Goal: Task Accomplishment & Management: Manage account settings

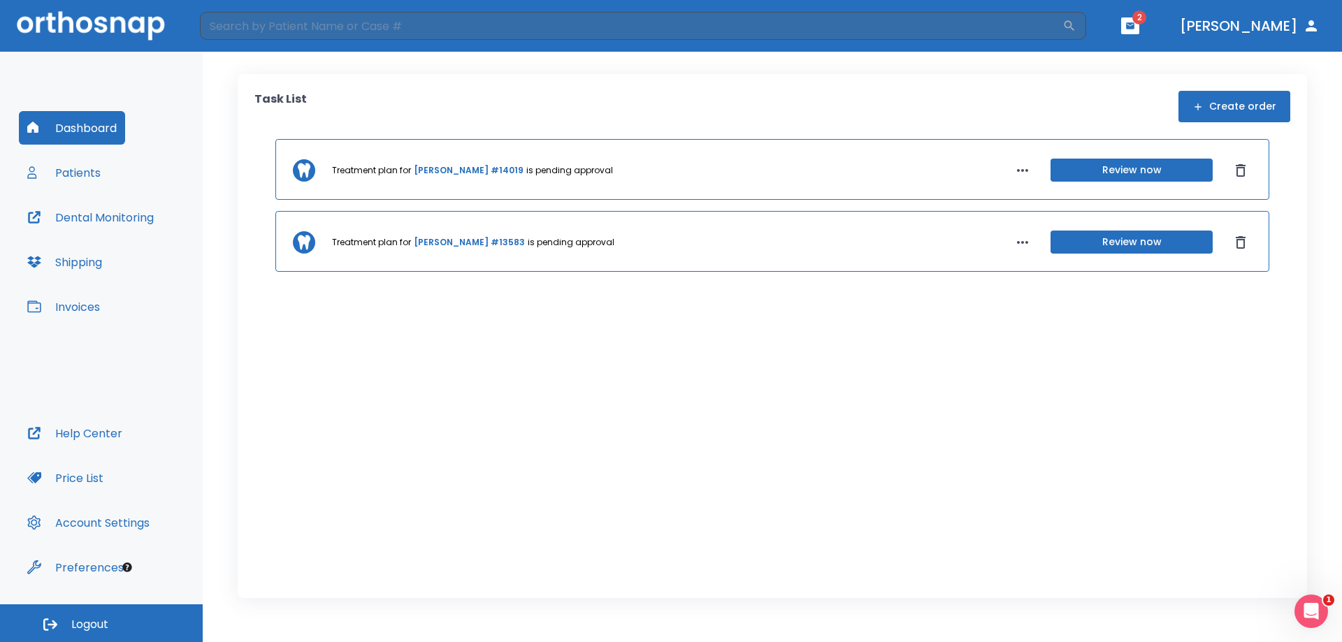
click at [1115, 167] on button "Review now" at bounding box center [1132, 170] width 162 height 23
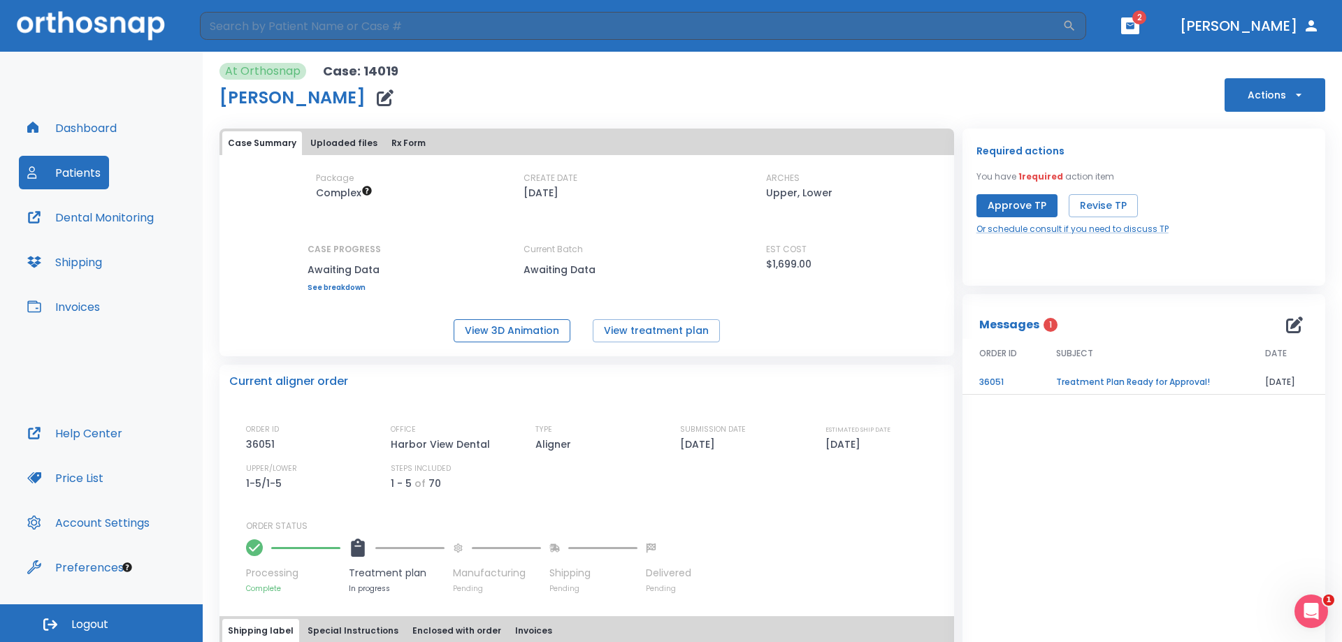
click at [536, 331] on button "View 3D Animation" at bounding box center [512, 330] width 117 height 23
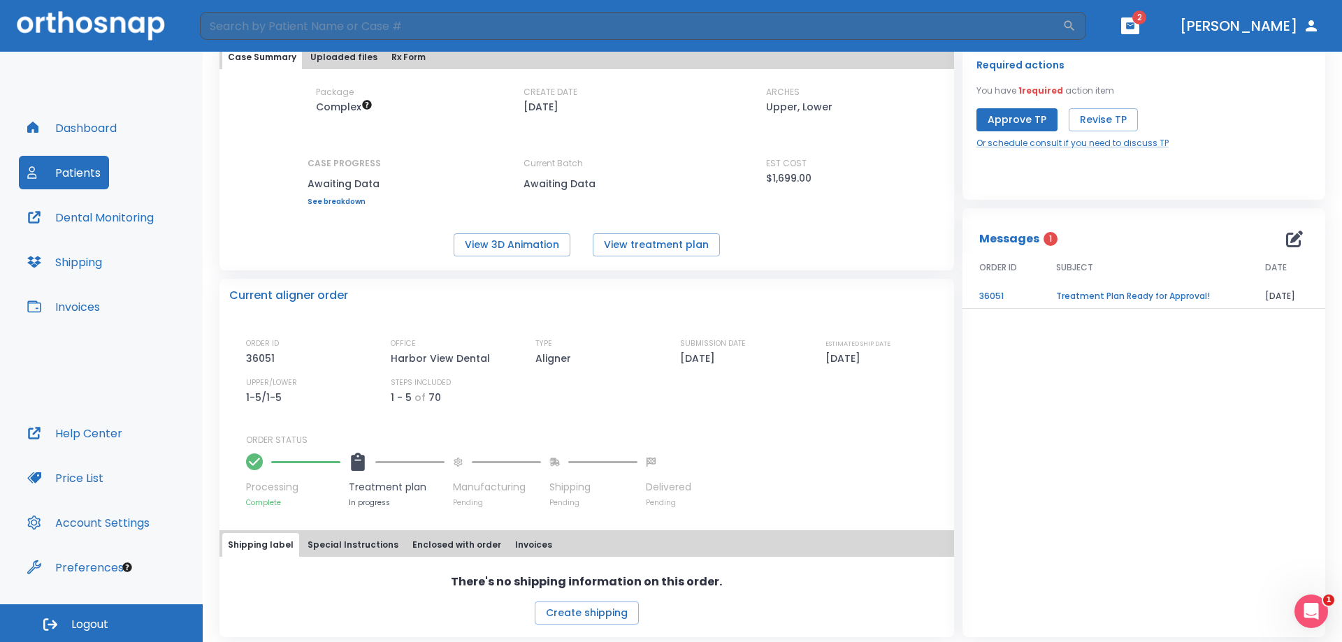
scroll to position [92, 0]
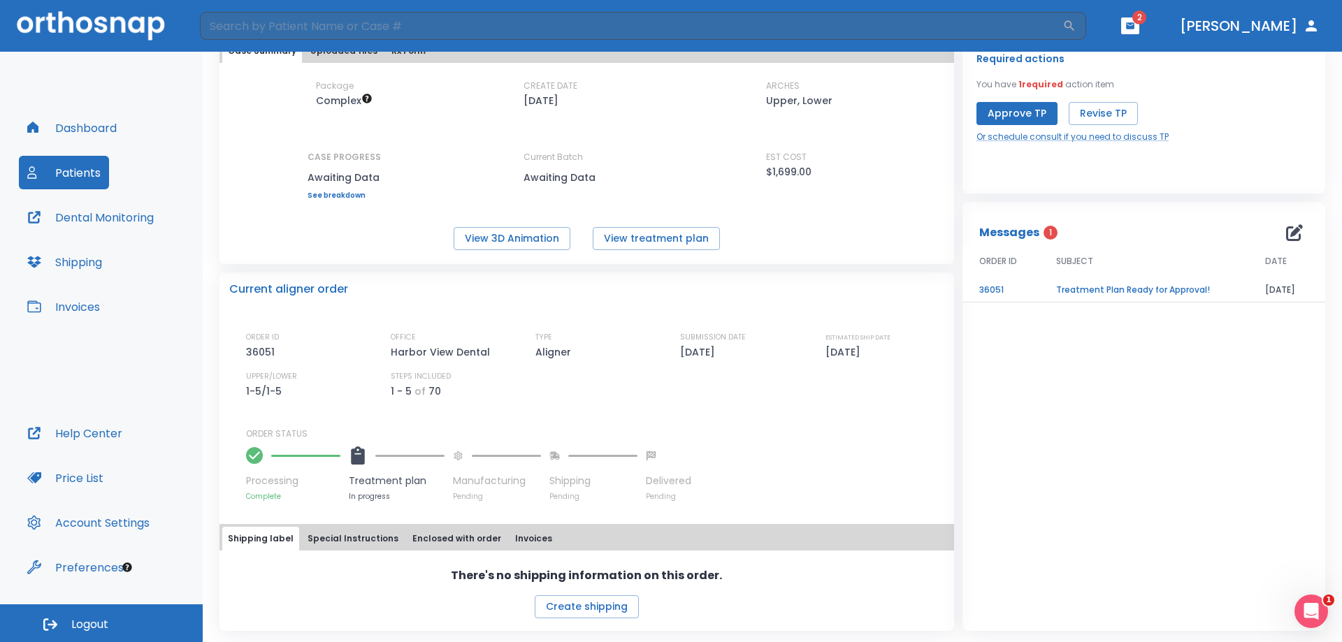
click at [76, 175] on button "Patients" at bounding box center [64, 173] width 90 height 34
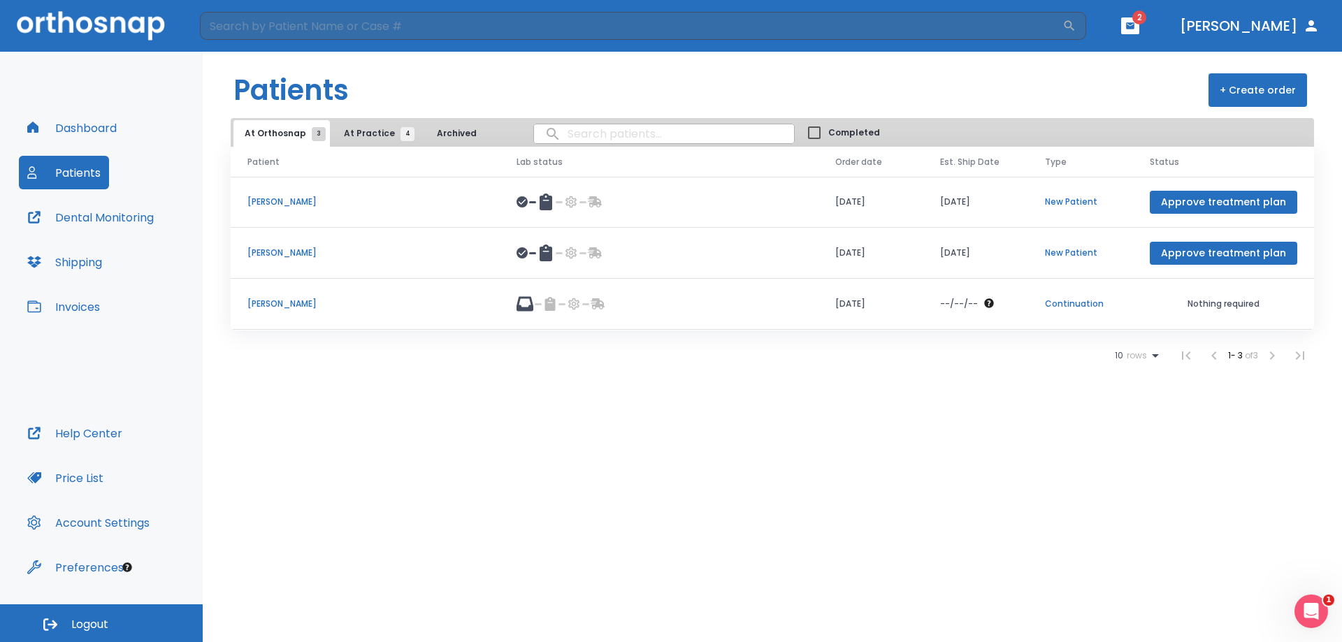
click at [294, 203] on p "[PERSON_NAME]" at bounding box center [365, 202] width 236 height 13
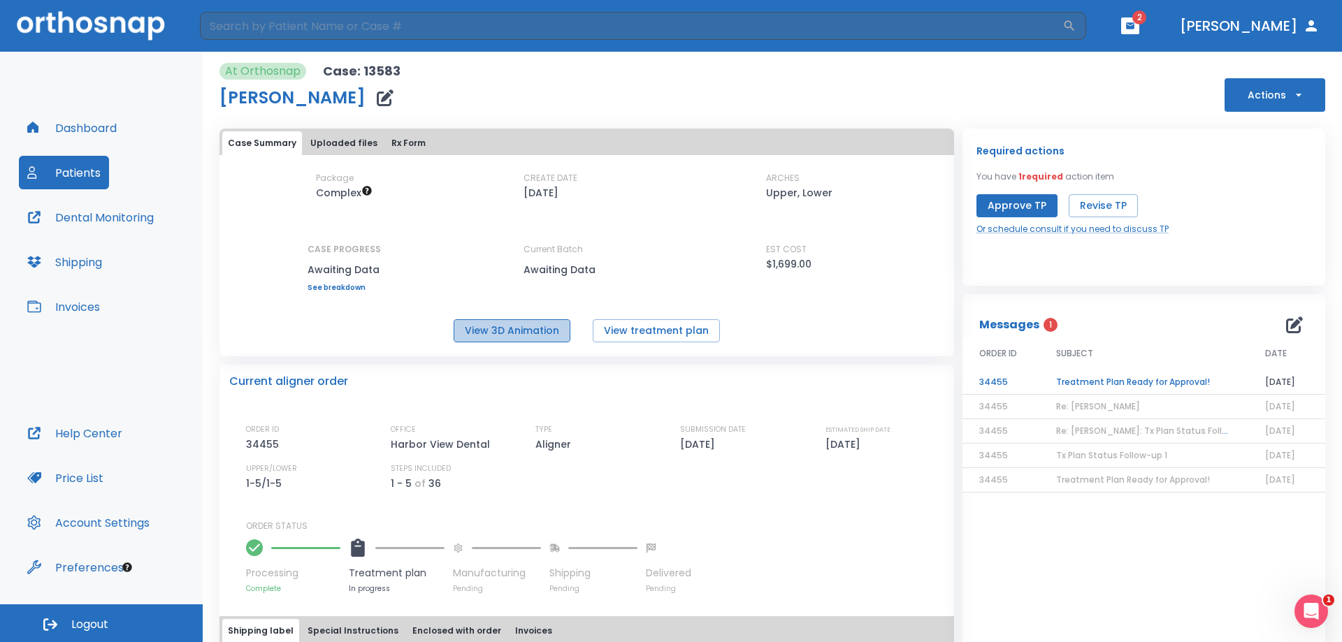
click at [538, 330] on button "View 3D Animation" at bounding box center [512, 330] width 117 height 23
click at [82, 164] on button "Patients" at bounding box center [64, 173] width 90 height 34
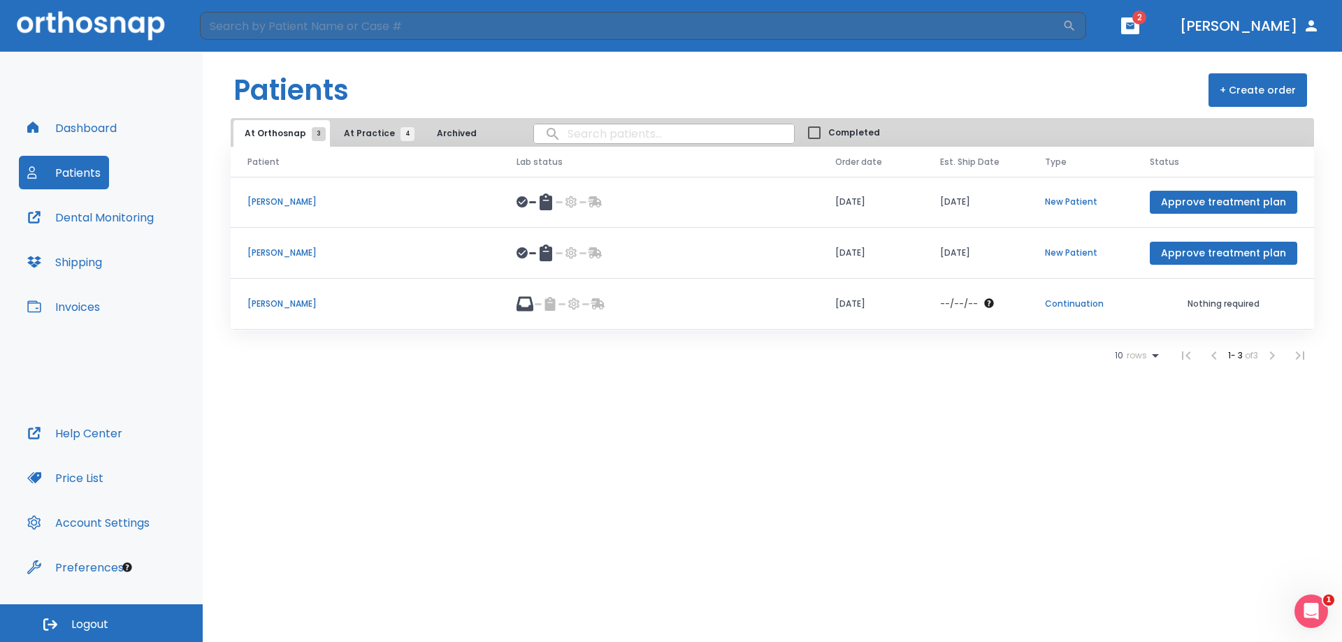
click at [1213, 200] on button "Approve treatment plan" at bounding box center [1224, 202] width 148 height 23
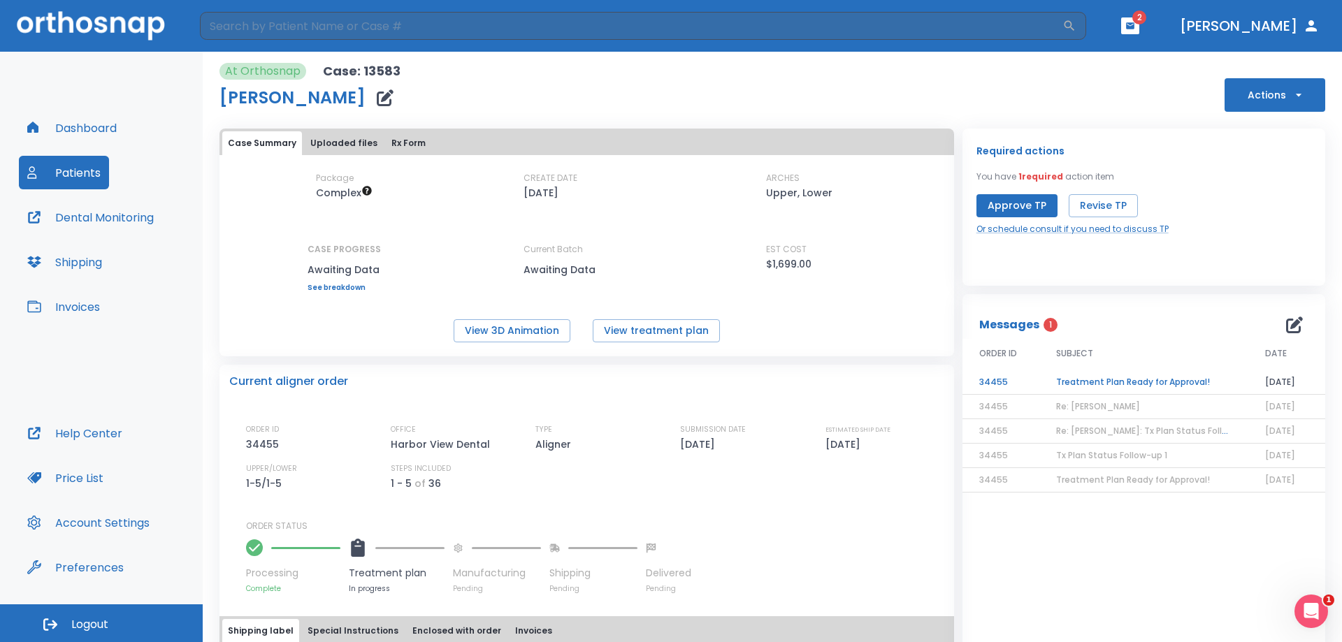
click at [993, 202] on button "Approve TP" at bounding box center [1017, 205] width 81 height 23
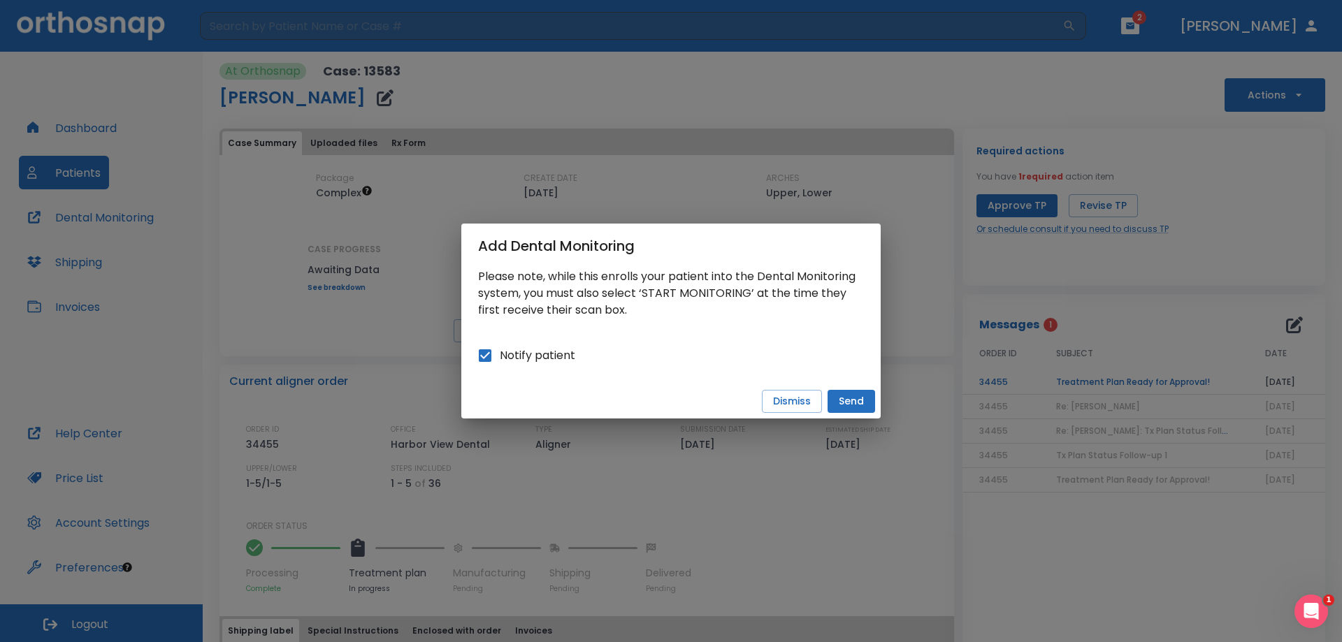
click at [860, 399] on button "Send" at bounding box center [852, 401] width 48 height 23
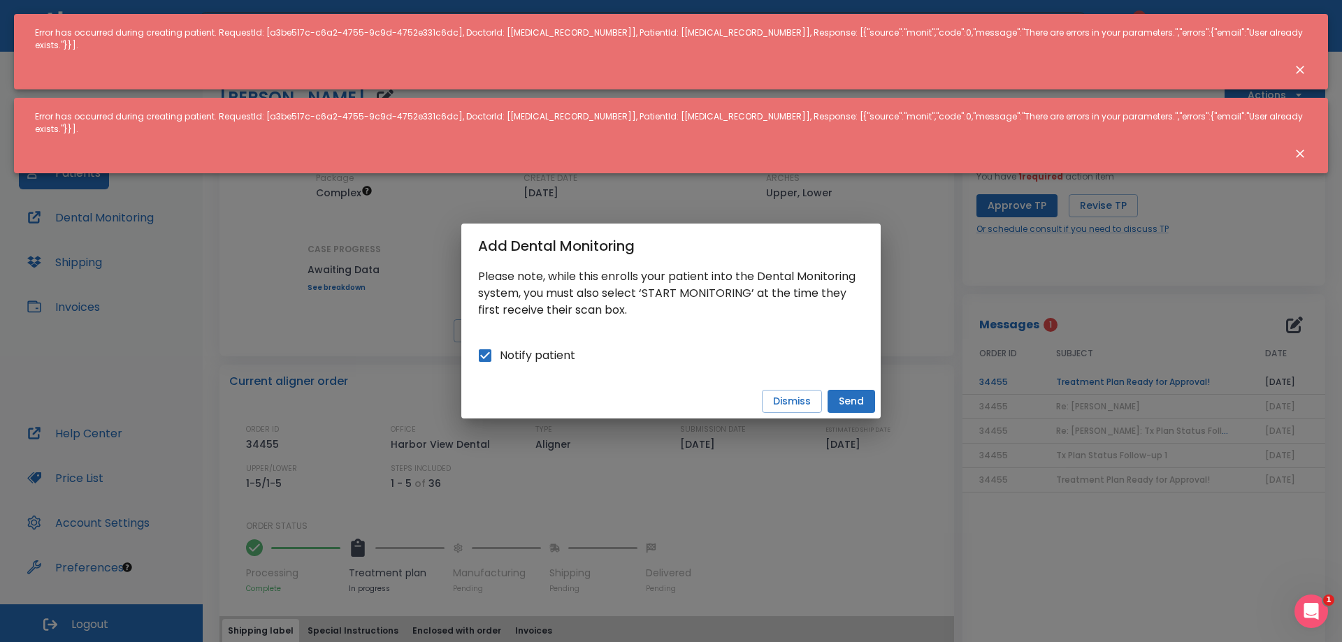
click at [843, 400] on button "Send" at bounding box center [852, 401] width 48 height 23
click at [1302, 147] on icon "Close notification" at bounding box center [1300, 154] width 14 height 14
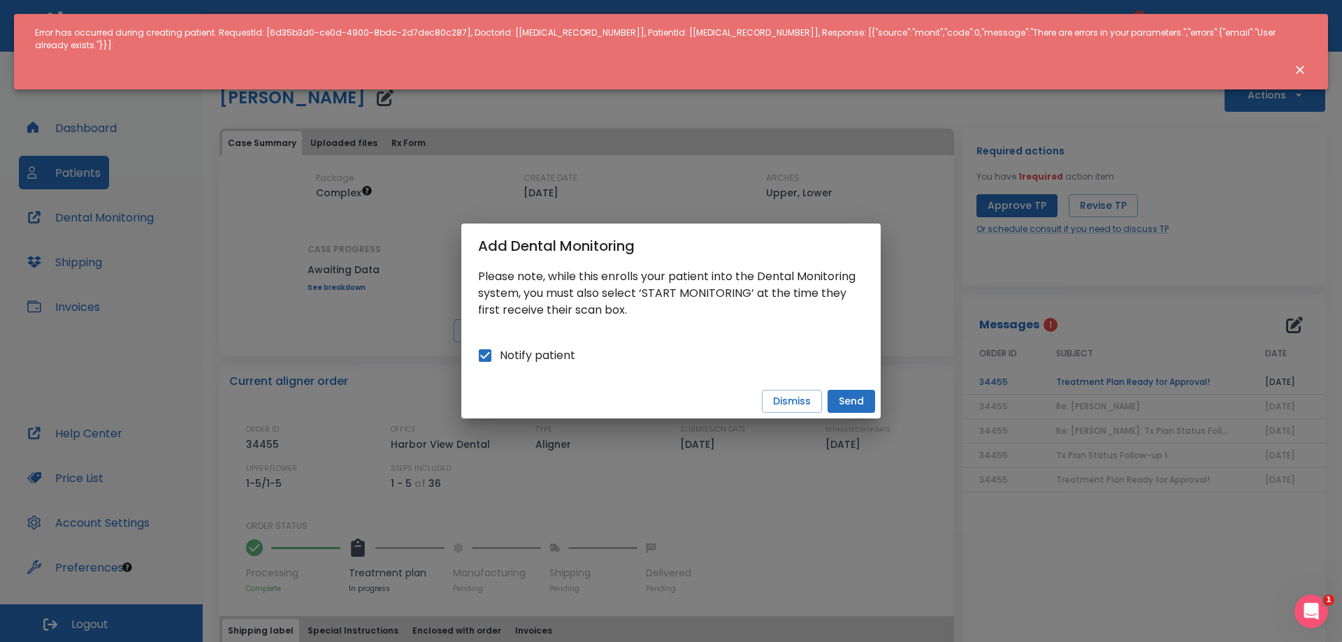
click at [1301, 63] on icon "Close notification" at bounding box center [1300, 70] width 14 height 14
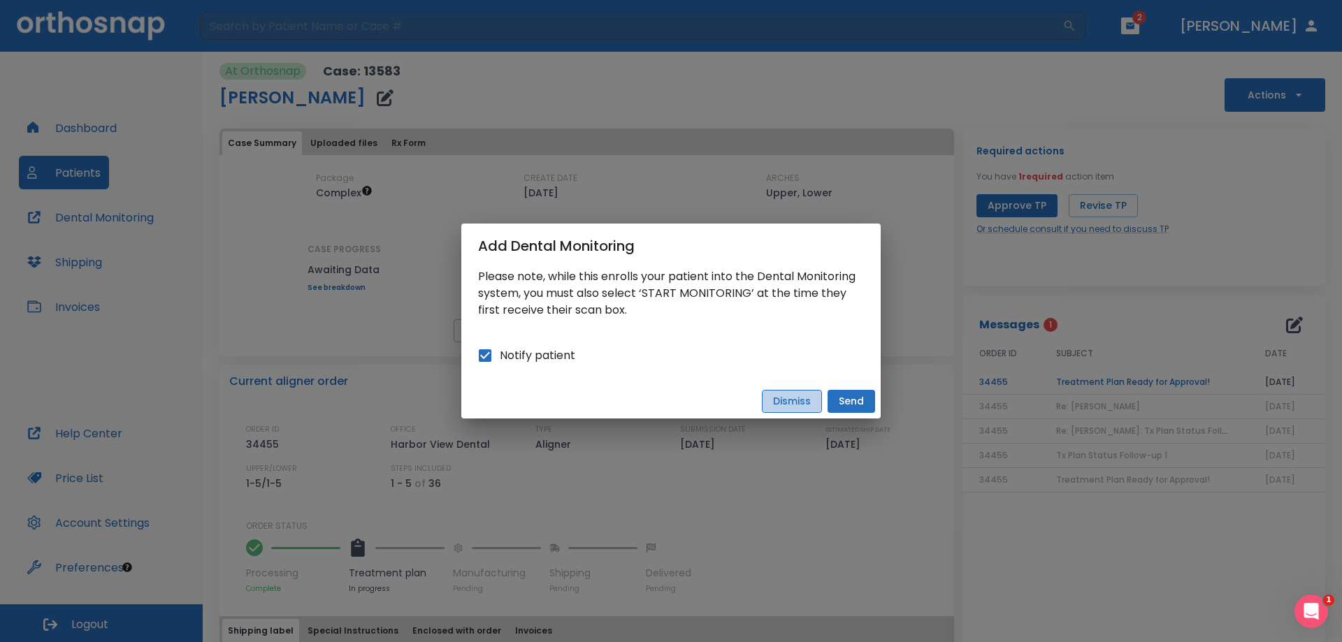
click at [805, 403] on button "Dismiss" at bounding box center [792, 401] width 60 height 23
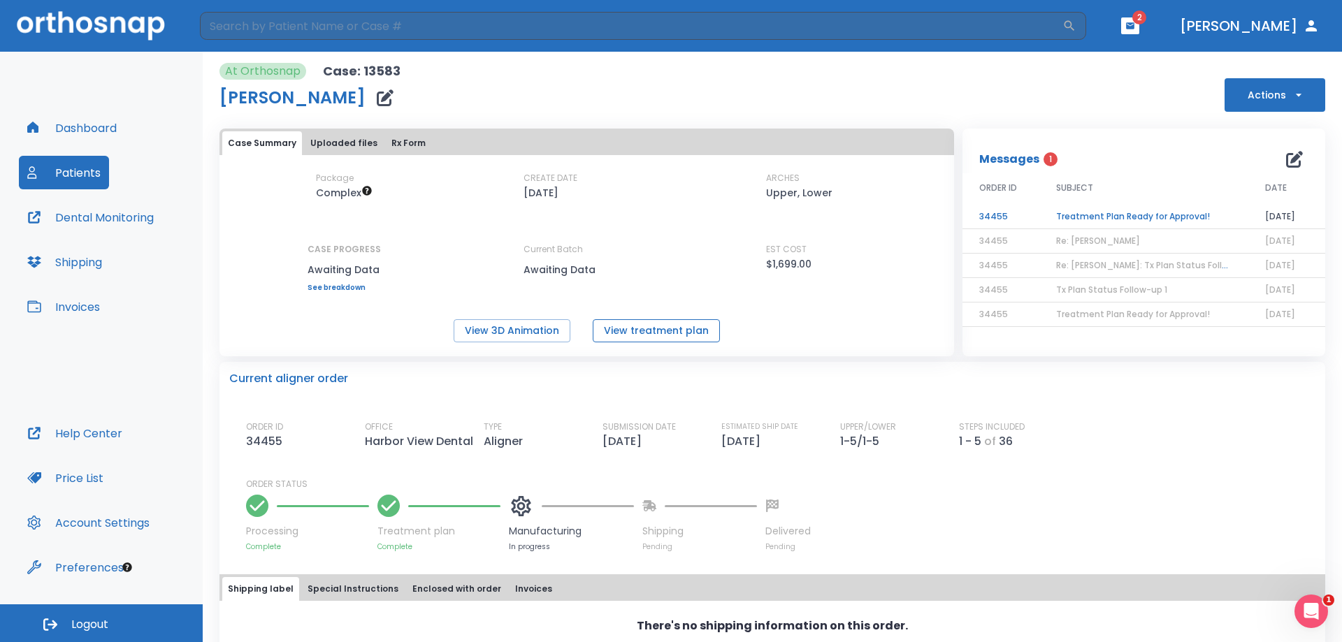
scroll to position [50, 0]
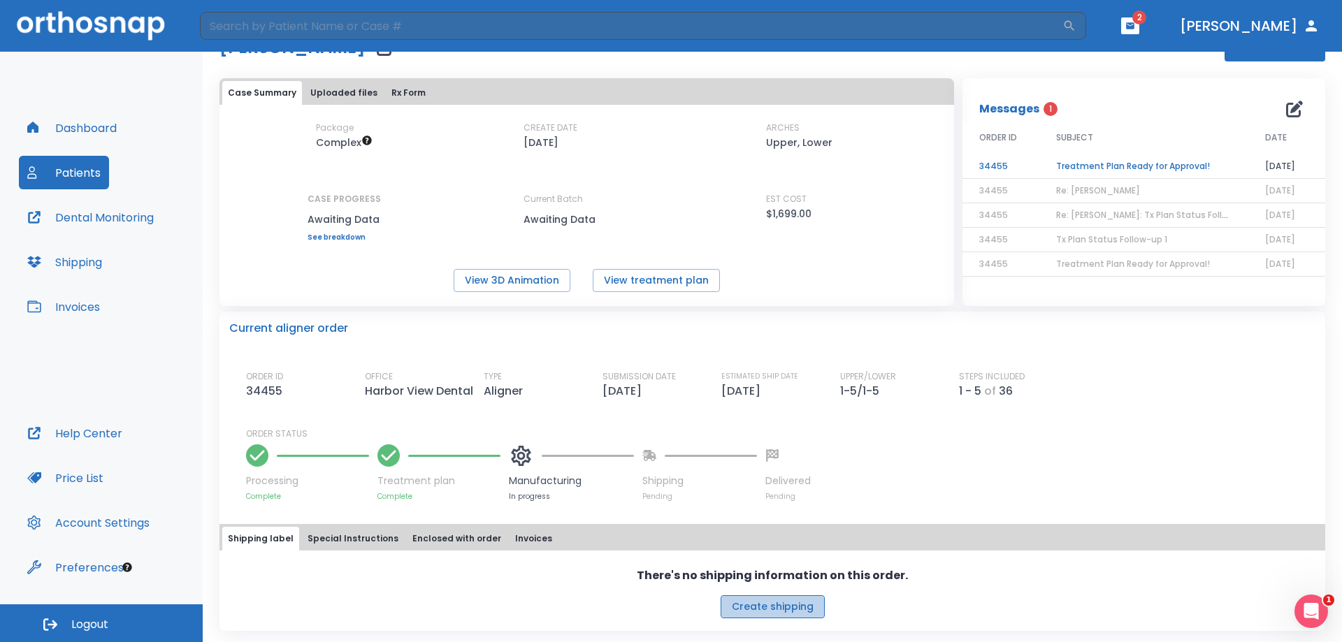
click at [777, 608] on button "Create shipping" at bounding box center [773, 607] width 104 height 23
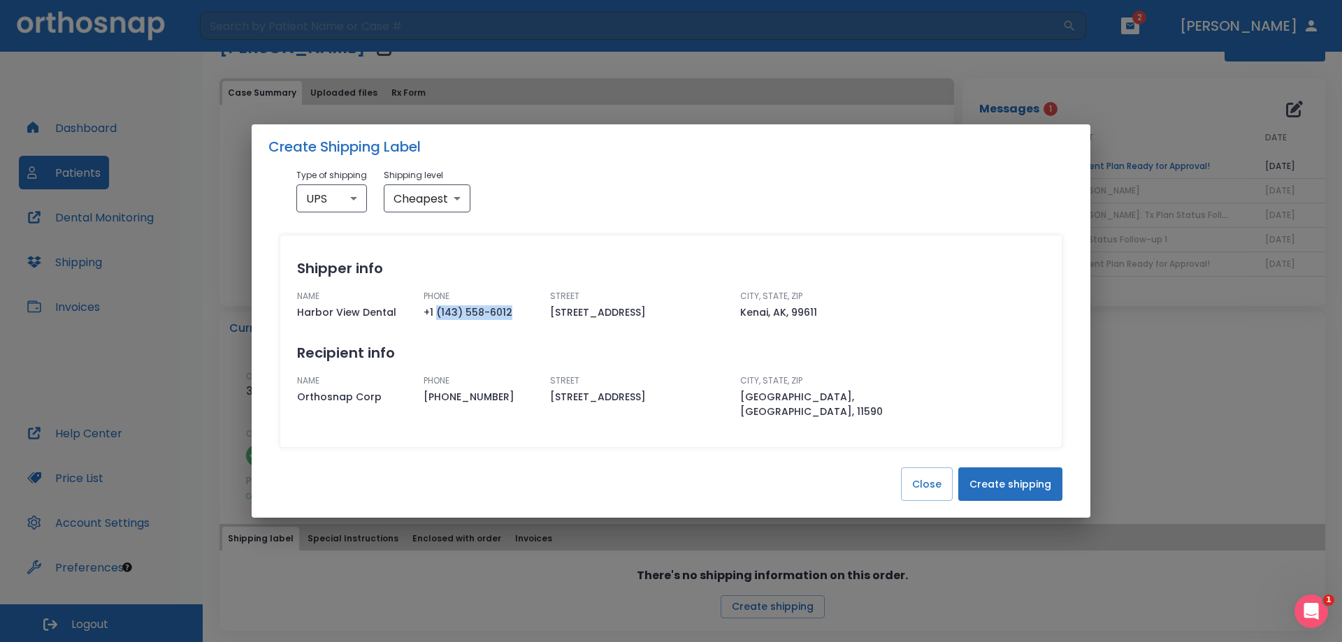
drag, startPoint x: 438, startPoint y: 319, endPoint x: 515, endPoint y: 320, distance: 76.9
click at [515, 320] on span "+1 (143) 558-6012" at bounding box center [481, 312] width 115 height 15
click at [449, 204] on body "​ 2 [PERSON_NAME] Dashboard Patients Dental Monitoring Shipping Invoices Help C…" at bounding box center [671, 321] width 1342 height 642
click at [447, 240] on li "Cheapest" at bounding box center [425, 238] width 87 height 25
click at [464, 320] on span "+1 (143) 558-6012" at bounding box center [481, 312] width 115 height 15
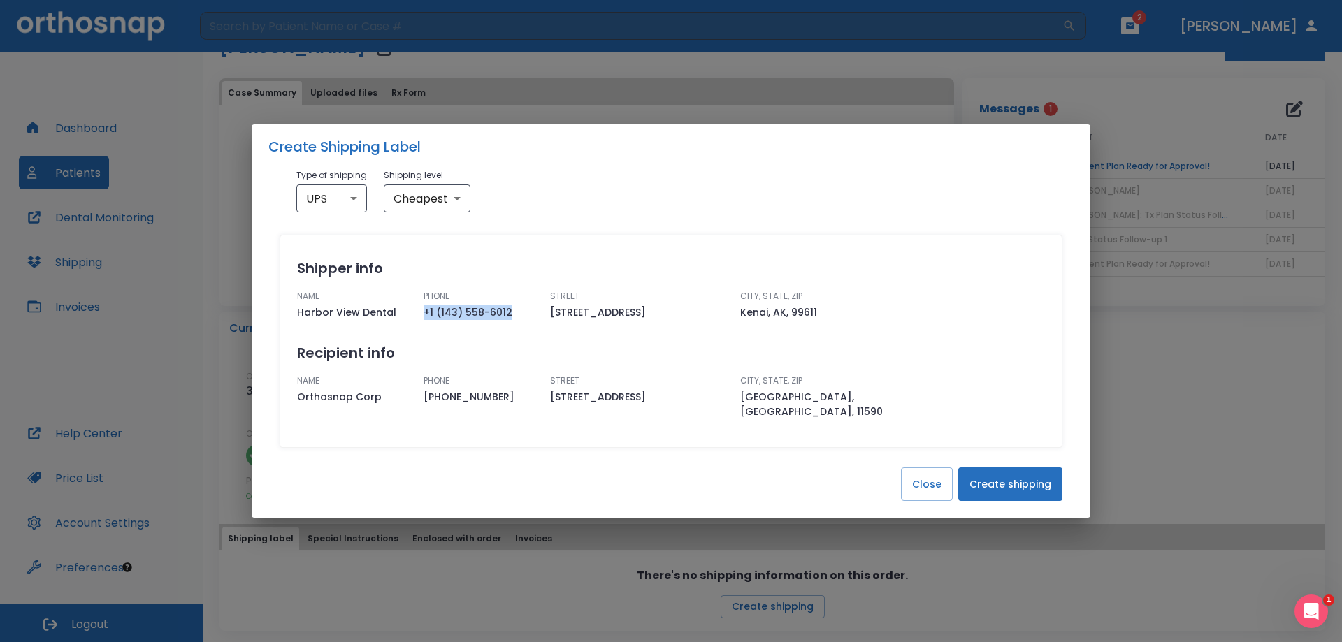
drag, startPoint x: 510, startPoint y: 315, endPoint x: 417, endPoint y: 321, distance: 92.5
click at [417, 320] on div "PHONE [PHONE_NUMBER]" at bounding box center [475, 299] width 127 height 41
drag, startPoint x: 1030, startPoint y: 483, endPoint x: 1022, endPoint y: 480, distance: 8.2
click at [1030, 482] on button "Create shipping" at bounding box center [1010, 485] width 104 height 34
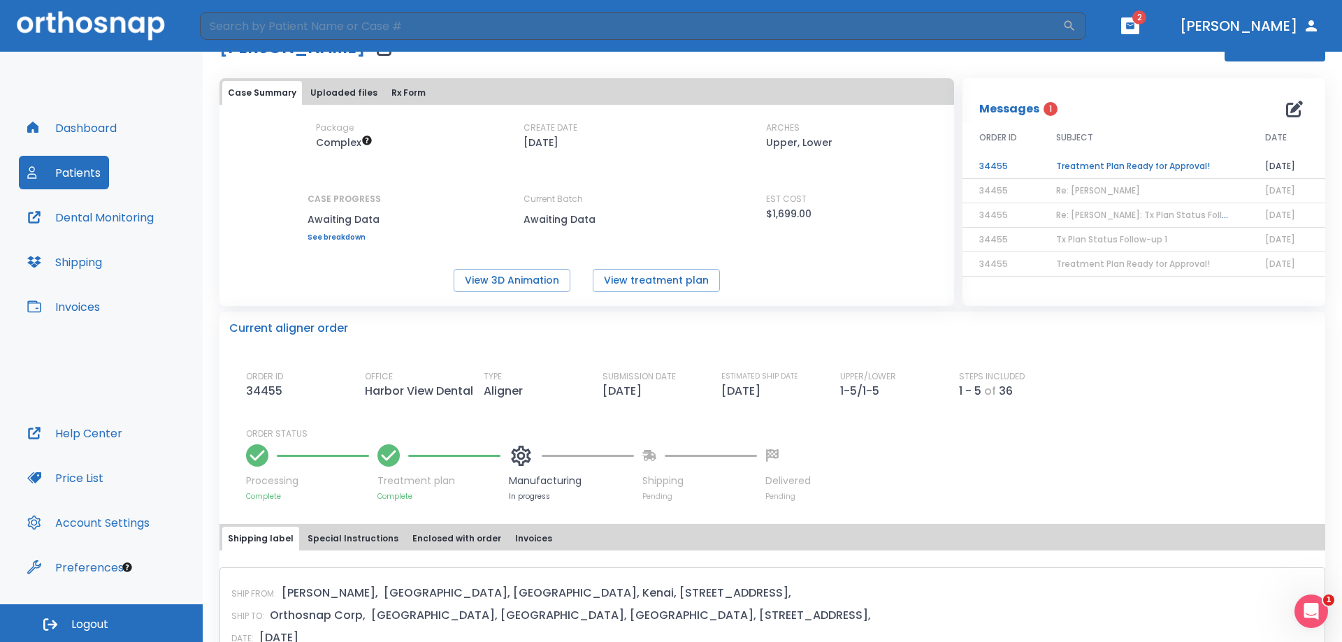
scroll to position [0, 0]
click at [1009, 113] on p "Messages" at bounding box center [1009, 109] width 60 height 17
click at [1139, 20] on button "button" at bounding box center [1130, 25] width 18 height 17
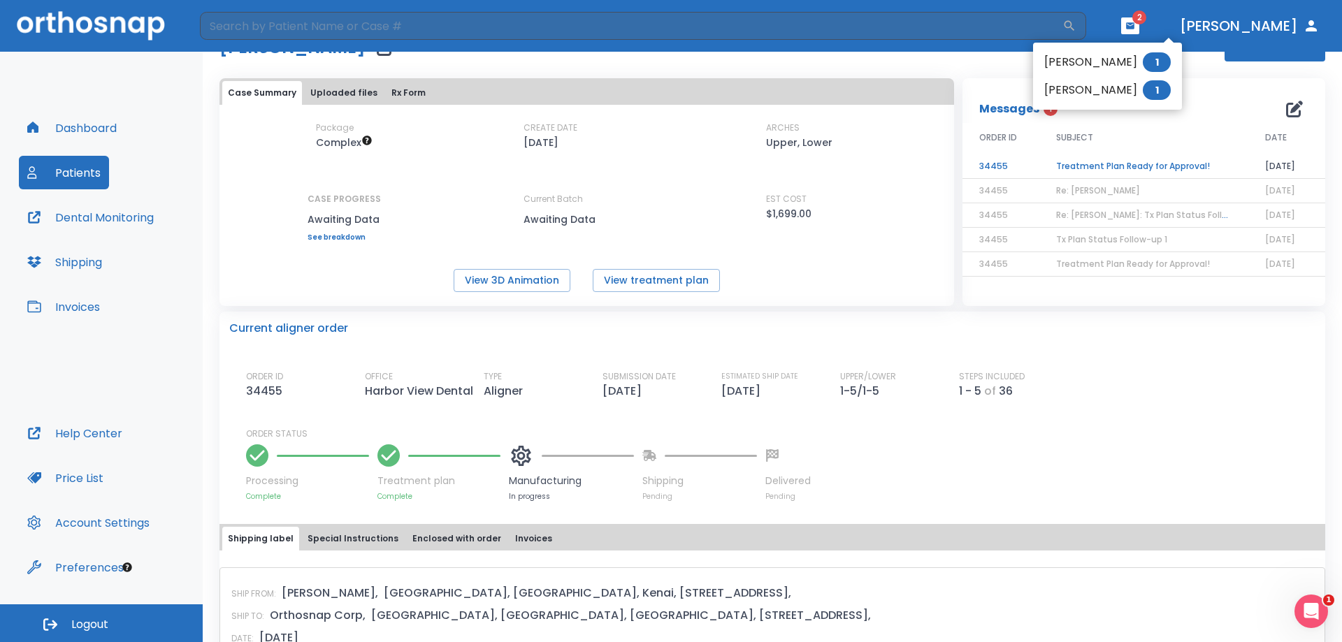
click at [1131, 90] on li "Talon [PERSON_NAME] 1" at bounding box center [1107, 90] width 149 height 28
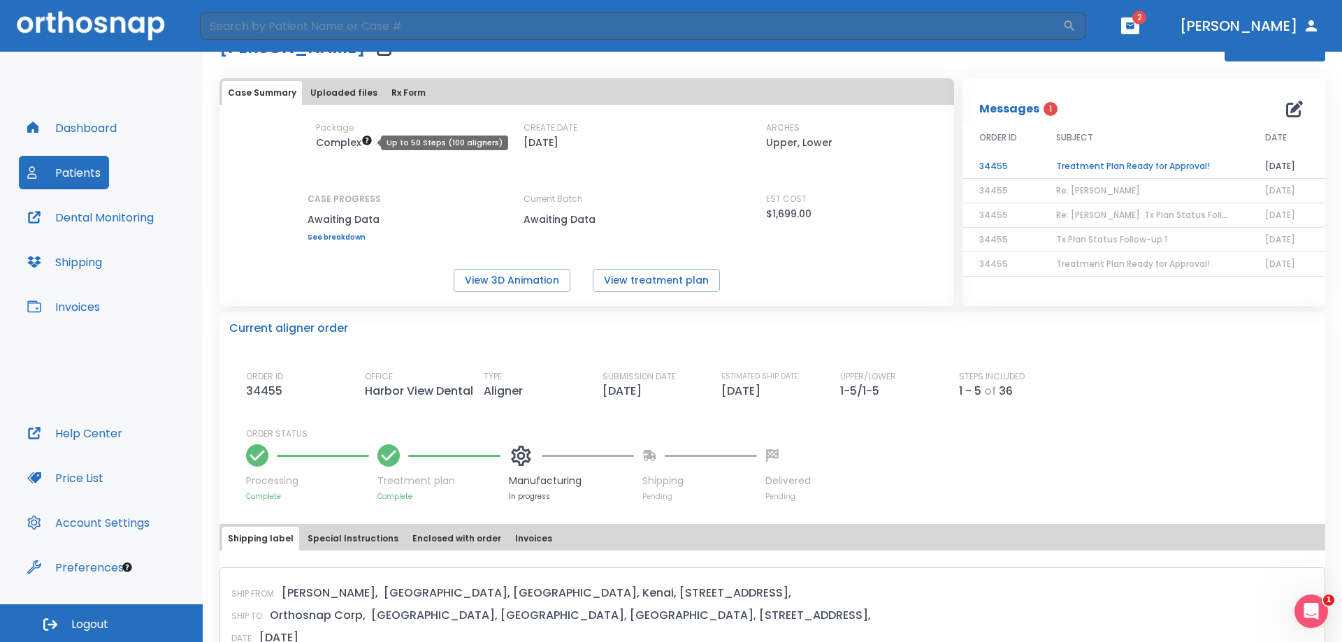
click at [339, 141] on span "Complex" at bounding box center [344, 143] width 57 height 14
click at [616, 282] on button "View treatment plan" at bounding box center [656, 280] width 127 height 23
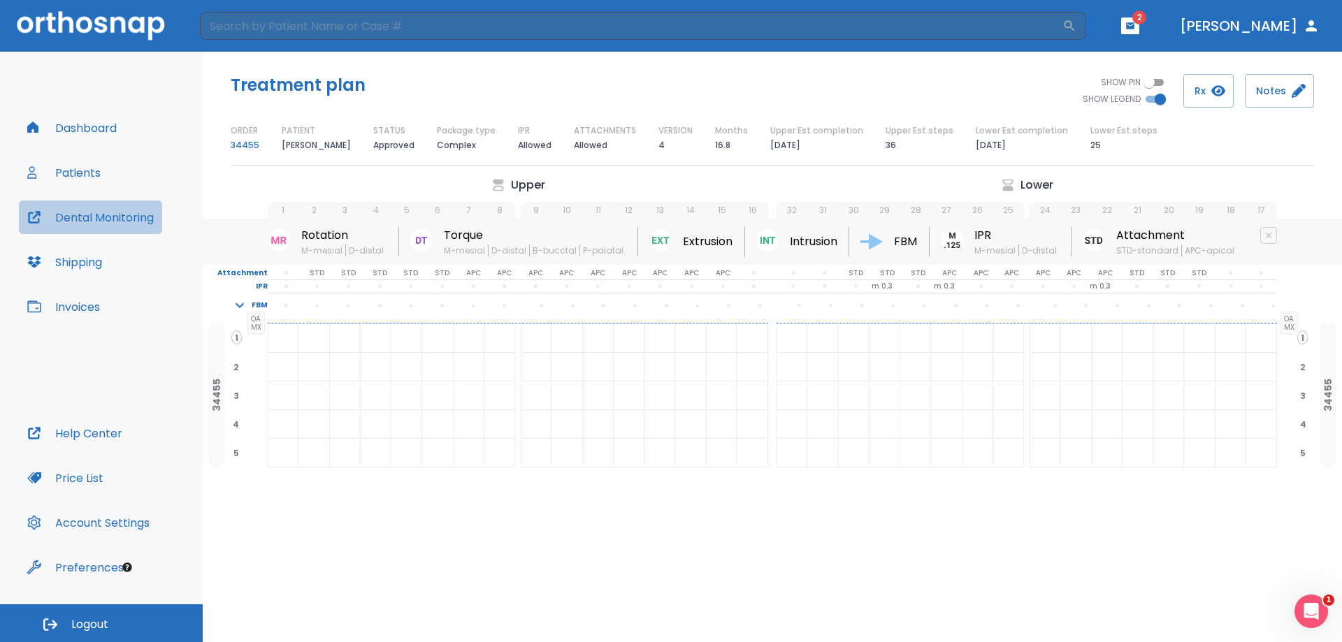
click at [107, 217] on button "Dental Monitoring" at bounding box center [90, 218] width 143 height 34
click at [91, 175] on button "Patients" at bounding box center [64, 173] width 90 height 34
